Goal: Information Seeking & Learning: Learn about a topic

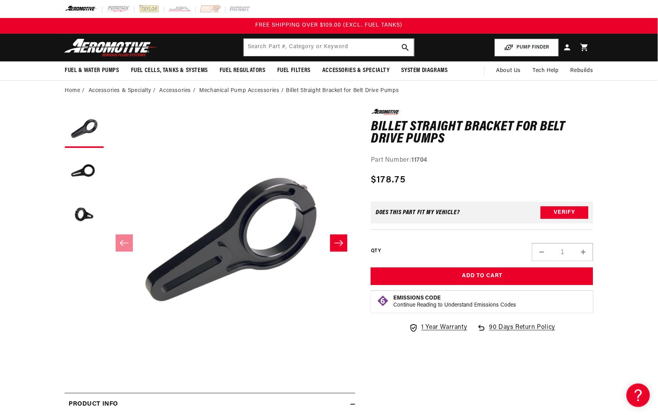
click at [337, 241] on icon "Slide right" at bounding box center [338, 243] width 9 height 8
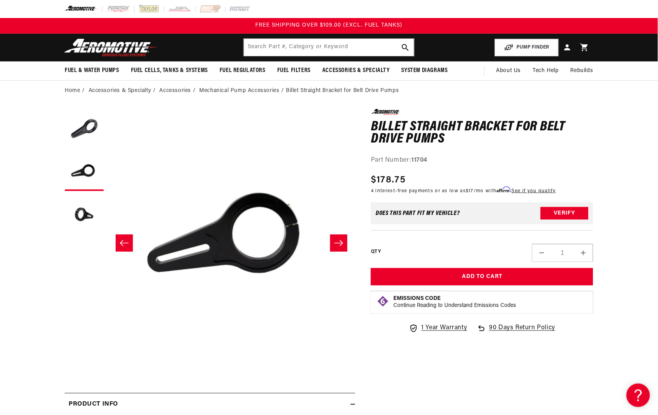
click at [337, 241] on icon "Slide right" at bounding box center [338, 243] width 9 height 8
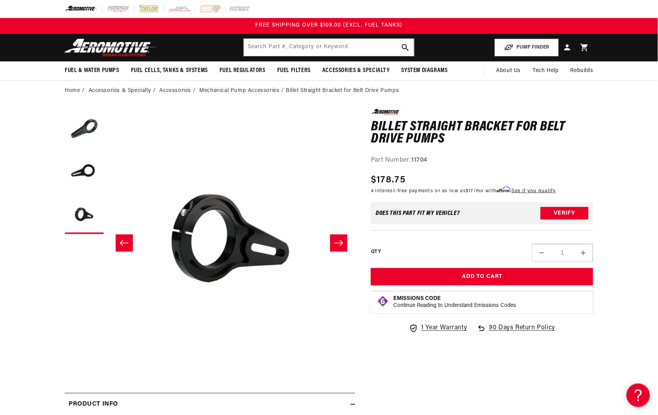
click at [337, 241] on icon "Slide right" at bounding box center [338, 243] width 9 height 8
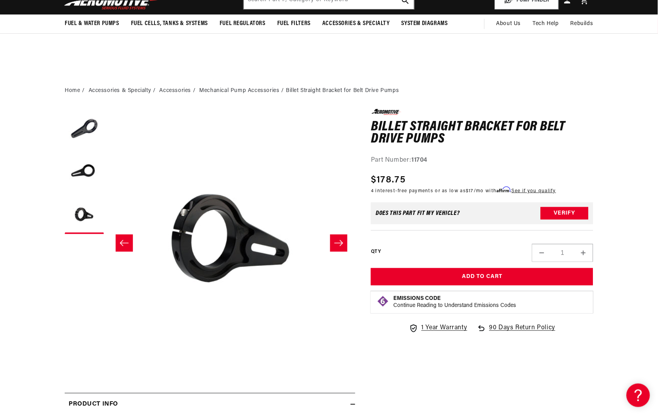
scroll to position [218, 0]
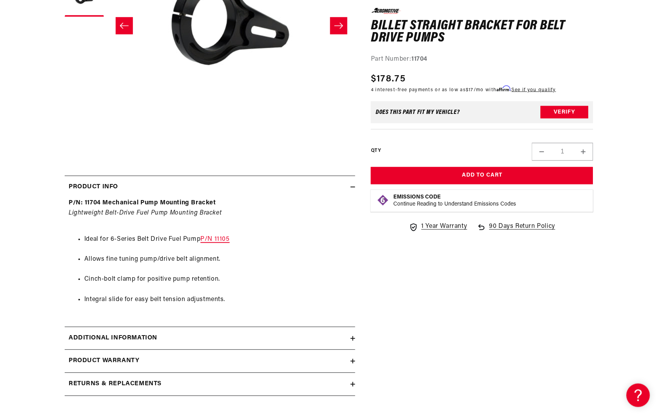
click at [222, 239] on link "P/N 11105" at bounding box center [214, 240] width 29 height 6
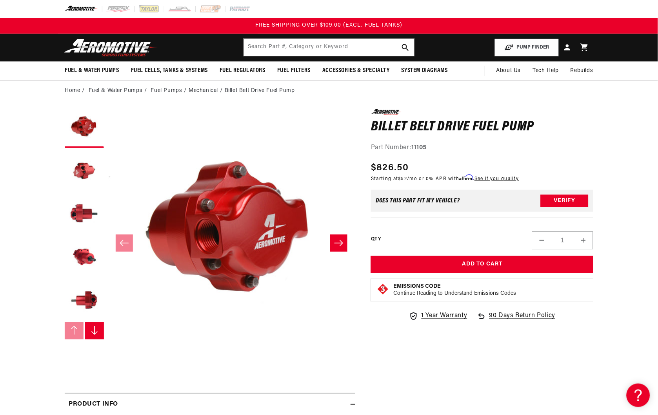
click at [341, 244] on icon "Slide right" at bounding box center [338, 243] width 9 height 8
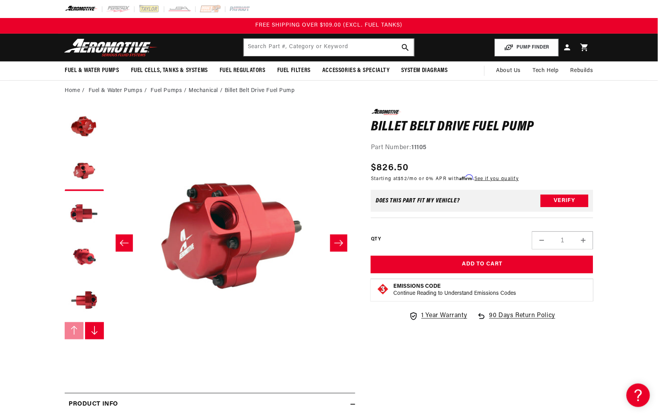
click at [341, 244] on icon "Slide right" at bounding box center [338, 243] width 9 height 8
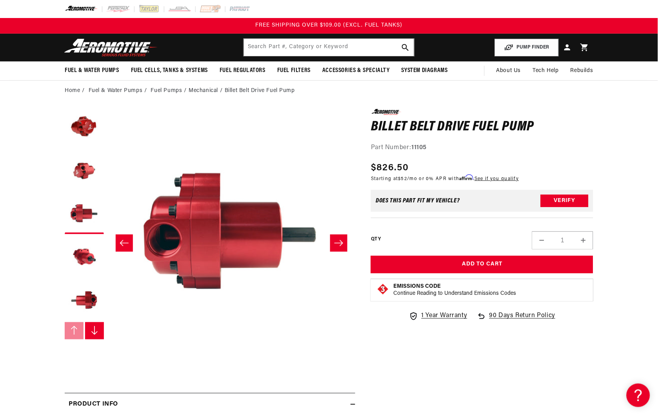
click at [341, 244] on icon "Slide right" at bounding box center [338, 243] width 9 height 8
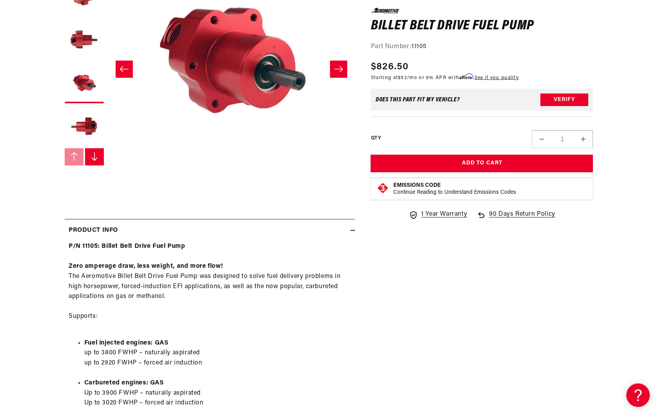
scroll to position [392, 0]
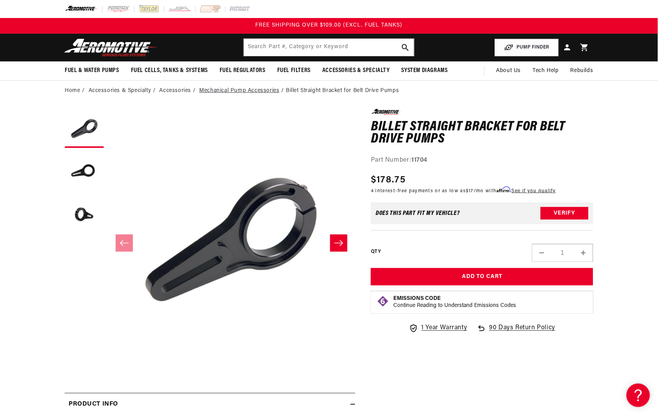
click at [233, 89] on link "Mechanical Pump Accessories" at bounding box center [239, 91] width 80 height 9
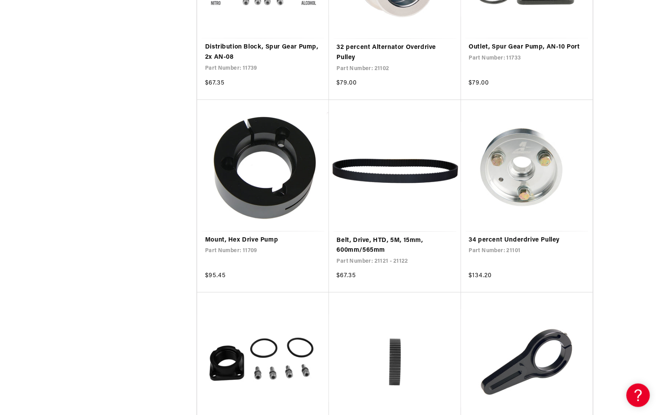
scroll to position [1350, 0]
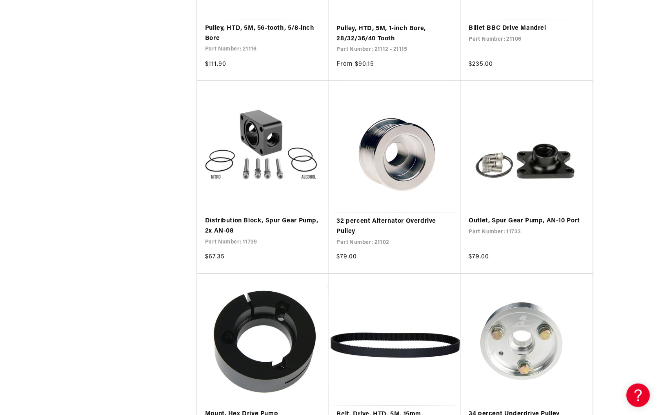
scroll to position [1176, 0]
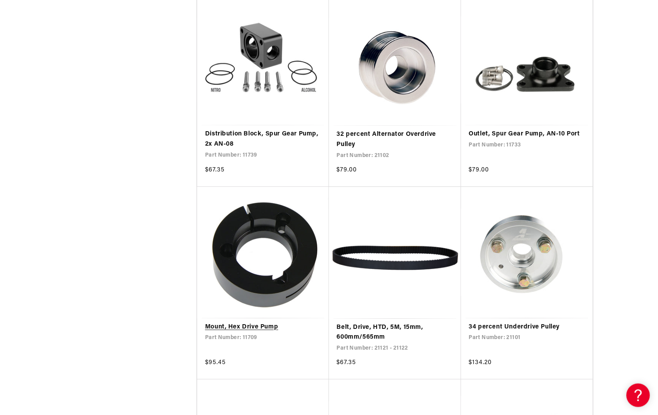
click at [251, 327] on link "Mount, Hex Drive Pump" at bounding box center [263, 328] width 116 height 10
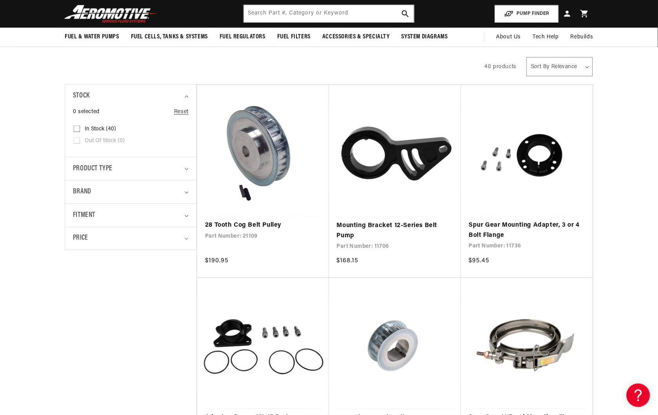
scroll to position [0, 0]
